Goal: Task Accomplishment & Management: Use online tool/utility

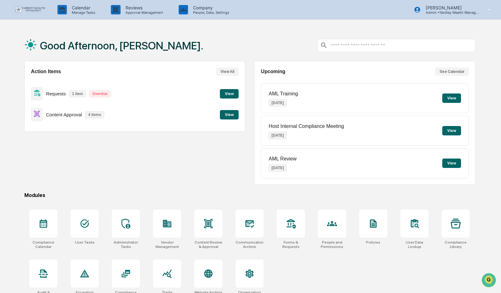
click at [229, 116] on button "View" at bounding box center [229, 114] width 19 height 9
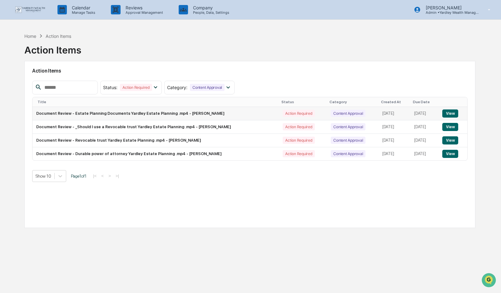
click at [452, 114] on button "View" at bounding box center [450, 113] width 16 height 8
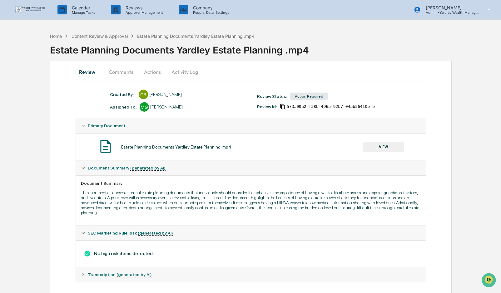
click at [153, 69] on button "Actions" at bounding box center [152, 71] width 28 height 15
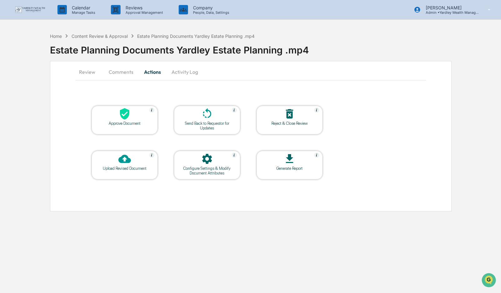
click at [132, 118] on div at bounding box center [124, 113] width 62 height 13
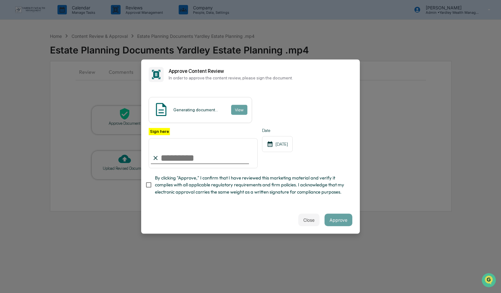
click at [173, 157] on input "Sign here" at bounding box center [203, 153] width 109 height 30
type input "**********"
click at [337, 220] on button "Approve" at bounding box center [339, 219] width 28 height 12
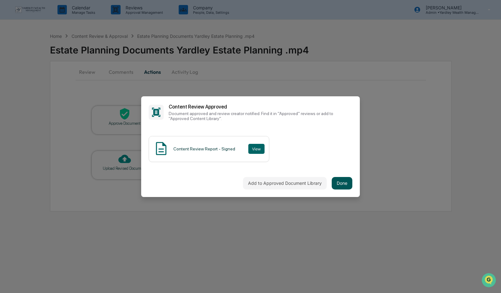
click at [345, 181] on button "Done" at bounding box center [342, 183] width 21 height 12
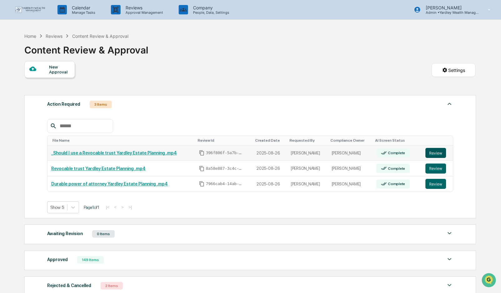
click at [439, 154] on button "Review" at bounding box center [435, 153] width 21 height 10
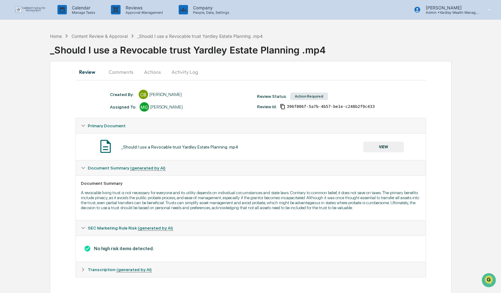
click at [148, 70] on button "Actions" at bounding box center [152, 71] width 28 height 15
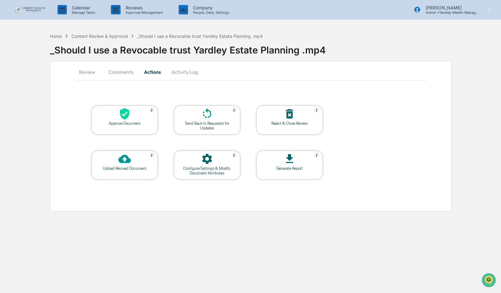
click at [126, 123] on div "Approve Document" at bounding box center [125, 123] width 56 height 5
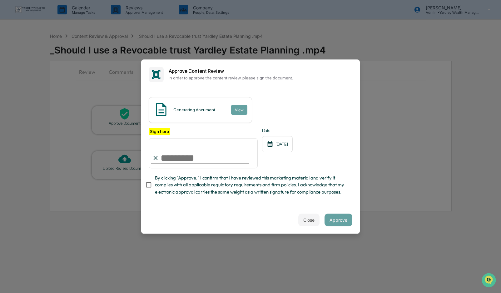
click at [165, 156] on input "Sign here" at bounding box center [203, 153] width 109 height 30
type input "**********"
click at [335, 216] on button "Approve" at bounding box center [339, 219] width 28 height 12
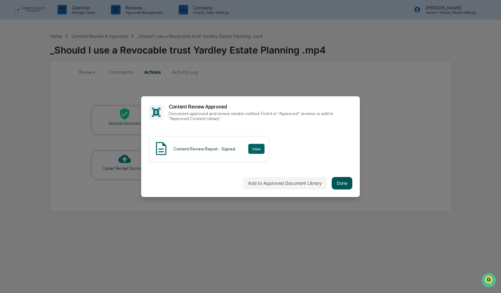
click at [342, 183] on button "Done" at bounding box center [342, 183] width 21 height 12
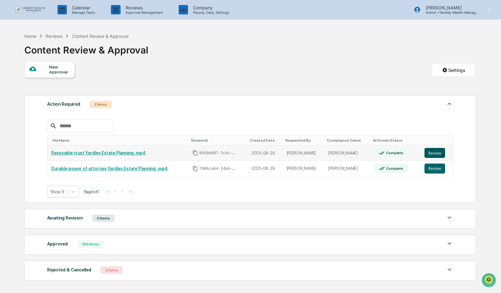
click at [435, 153] on button "Review" at bounding box center [435, 153] width 21 height 10
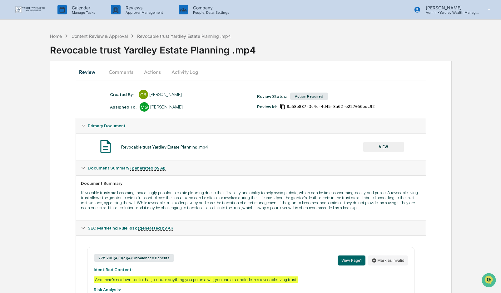
click at [150, 70] on button "Actions" at bounding box center [152, 71] width 28 height 15
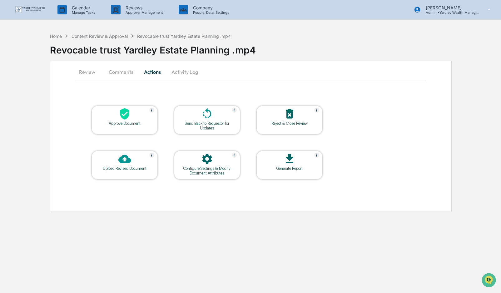
click at [122, 118] on icon at bounding box center [124, 113] width 12 height 12
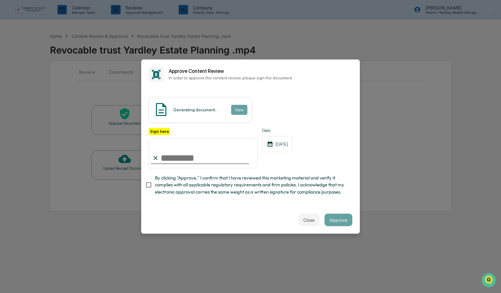
click at [175, 158] on input "Sign here" at bounding box center [203, 153] width 109 height 30
type input "**********"
click at [343, 219] on button "Approve" at bounding box center [339, 219] width 28 height 12
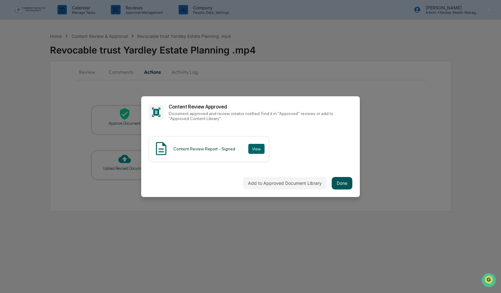
click at [344, 182] on button "Done" at bounding box center [342, 183] width 21 height 12
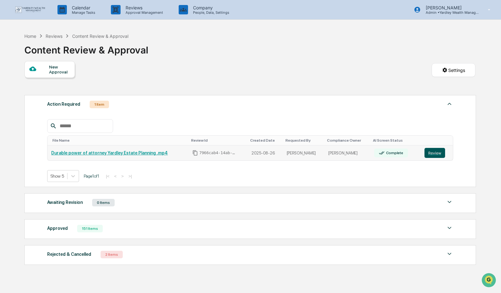
click at [435, 156] on button "Review" at bounding box center [435, 153] width 21 height 10
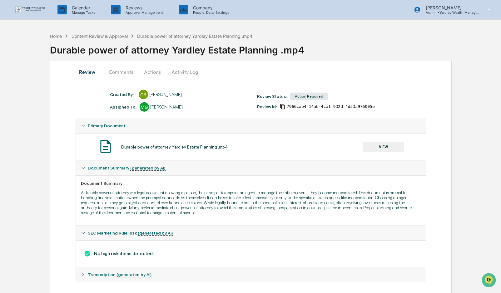
click at [151, 71] on button "Actions" at bounding box center [152, 71] width 28 height 15
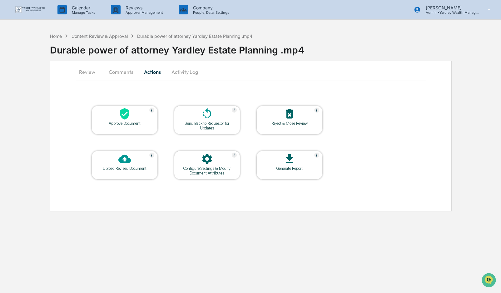
click at [125, 120] on icon at bounding box center [124, 113] width 12 height 12
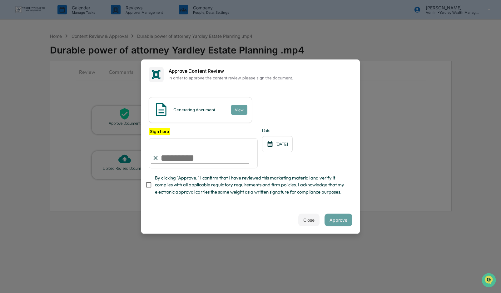
click at [163, 159] on input "Sign here" at bounding box center [203, 153] width 109 height 30
type input "**********"
click at [335, 223] on button "Approve" at bounding box center [339, 219] width 28 height 12
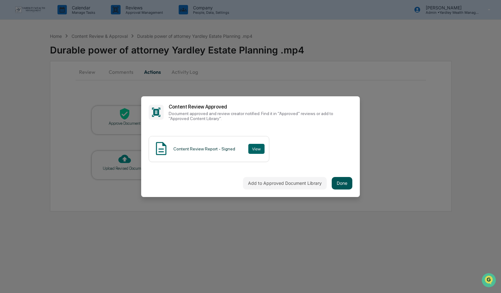
click at [345, 187] on button "Done" at bounding box center [342, 183] width 21 height 12
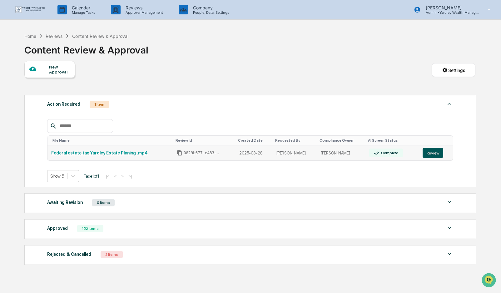
click at [432, 153] on button "Review" at bounding box center [433, 153] width 21 height 10
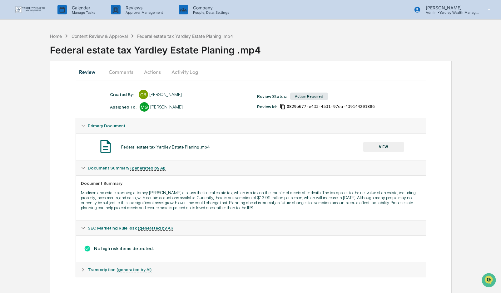
click at [152, 72] on button "Actions" at bounding box center [152, 71] width 28 height 15
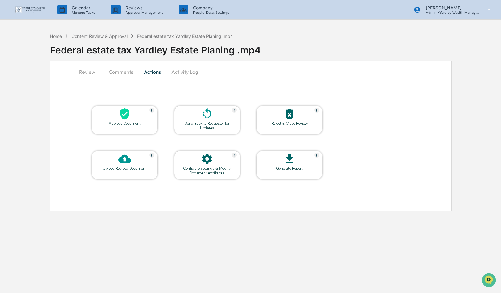
click at [82, 72] on button "Review" at bounding box center [90, 71] width 28 height 15
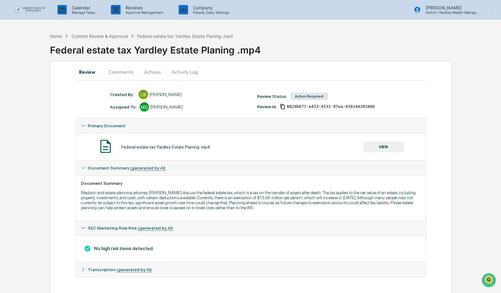
click at [148, 70] on button "Actions" at bounding box center [152, 71] width 28 height 15
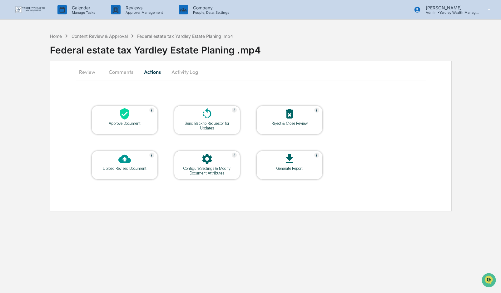
click at [124, 120] on div at bounding box center [124, 113] width 62 height 13
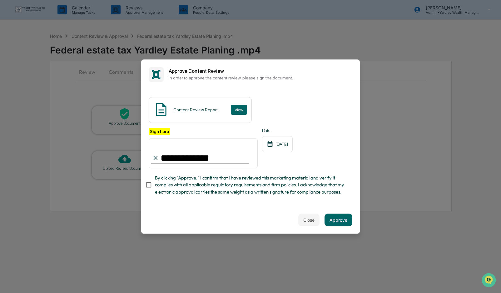
type input "**********"
click at [337, 218] on button "Approve" at bounding box center [339, 219] width 28 height 12
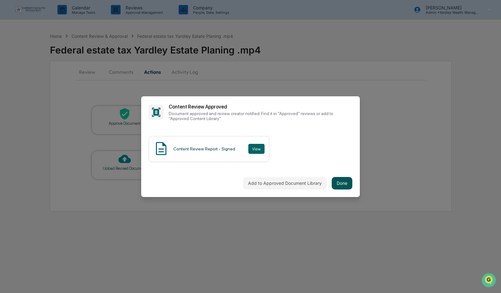
click at [341, 181] on button "Done" at bounding box center [342, 183] width 21 height 12
